Goal: Information Seeking & Learning: Learn about a topic

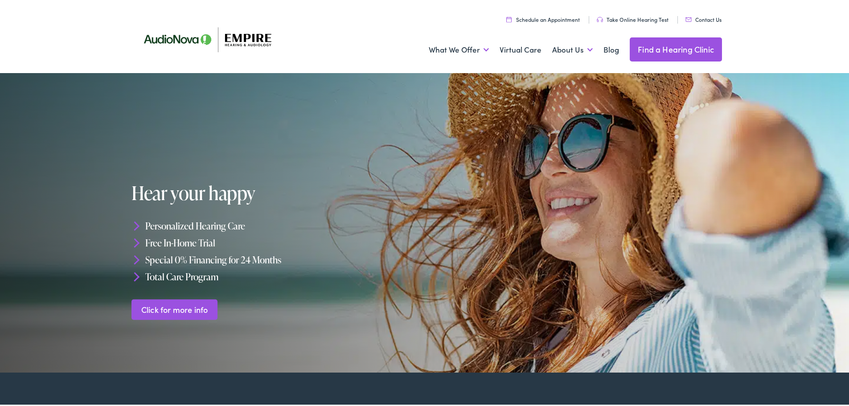
click at [215, 259] on li "Special 0% Financing for 24 Months" at bounding box center [279, 258] width 297 height 17
click at [169, 308] on link "Click for more info" at bounding box center [174, 307] width 86 height 21
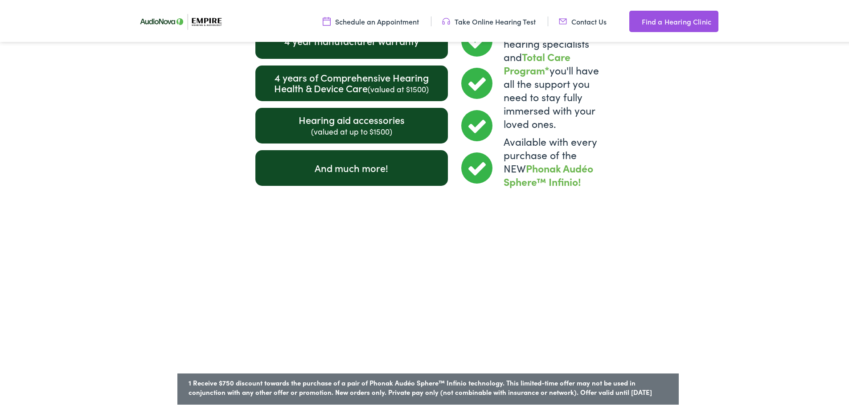
scroll to position [1323, 0]
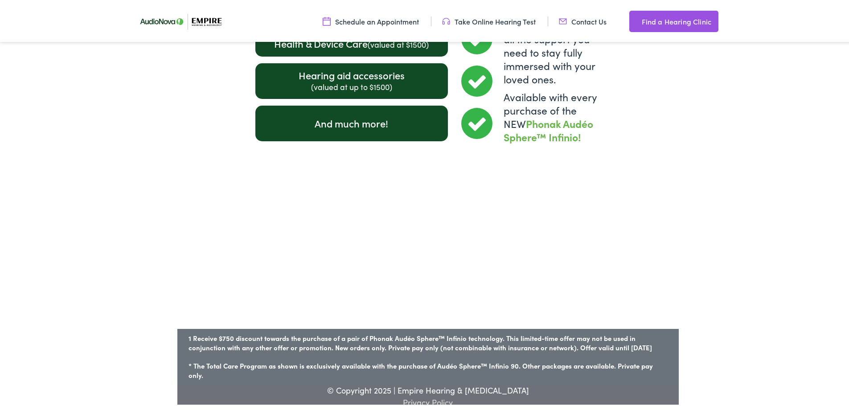
drag, startPoint x: 181, startPoint y: 326, endPoint x: 645, endPoint y: 333, distance: 464.1
click at [652, 338] on p "1 Receive $750 discount towards the purchase of a pair of Phonak Audéo Sphere™ …" at bounding box center [427, 341] width 501 height 28
copy p "1 Receive $750 discount towards the purchase of a pair of Phonak Audéo Sphere™ …"
